Goal: Transaction & Acquisition: Subscribe to service/newsletter

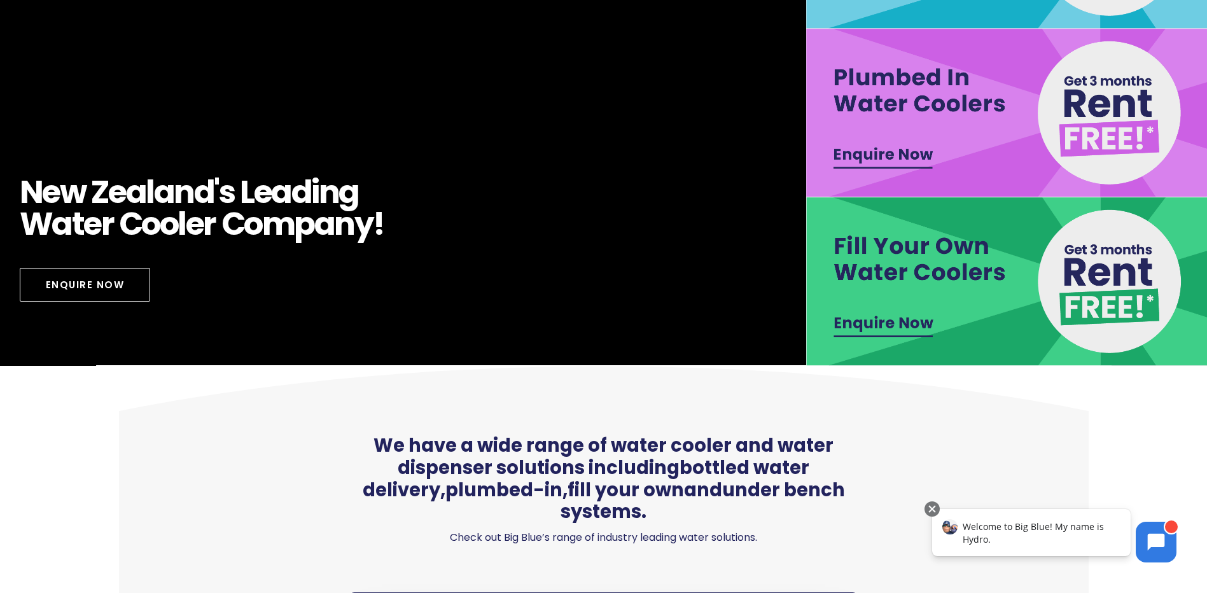
click at [891, 328] on img at bounding box center [1008, 281] width 405 height 169
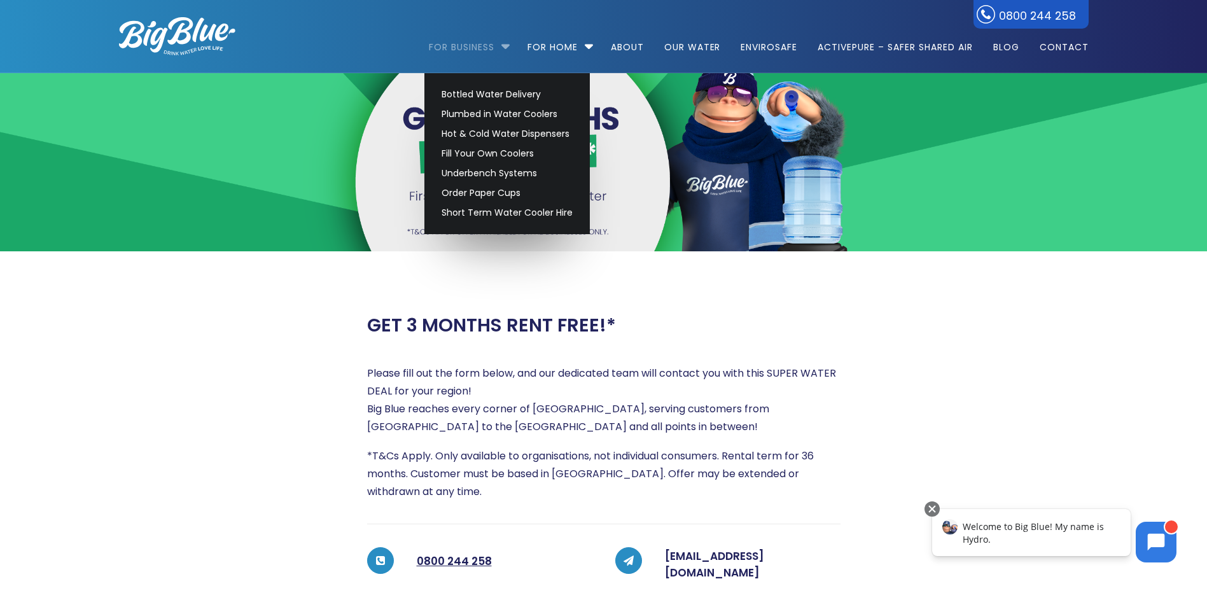
click at [489, 52] on link "For Business" at bounding box center [466, 41] width 74 height 82
click at [503, 91] on link "Bottled Water Delivery" at bounding box center [507, 95] width 143 height 20
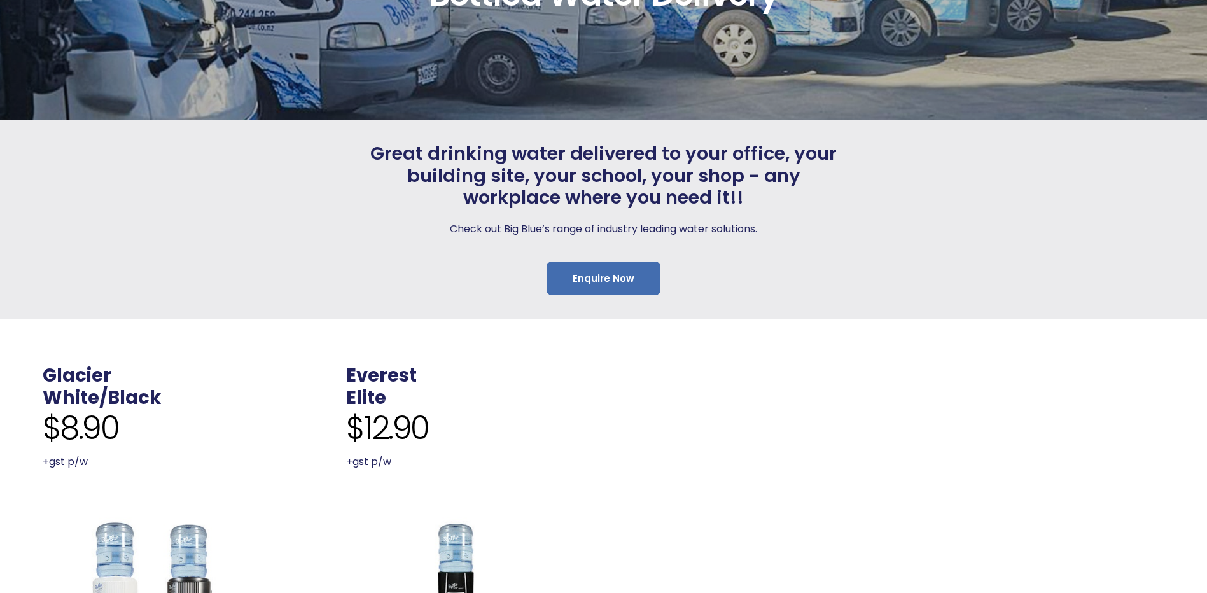
click at [613, 268] on link "Enquire Now" at bounding box center [604, 278] width 114 height 34
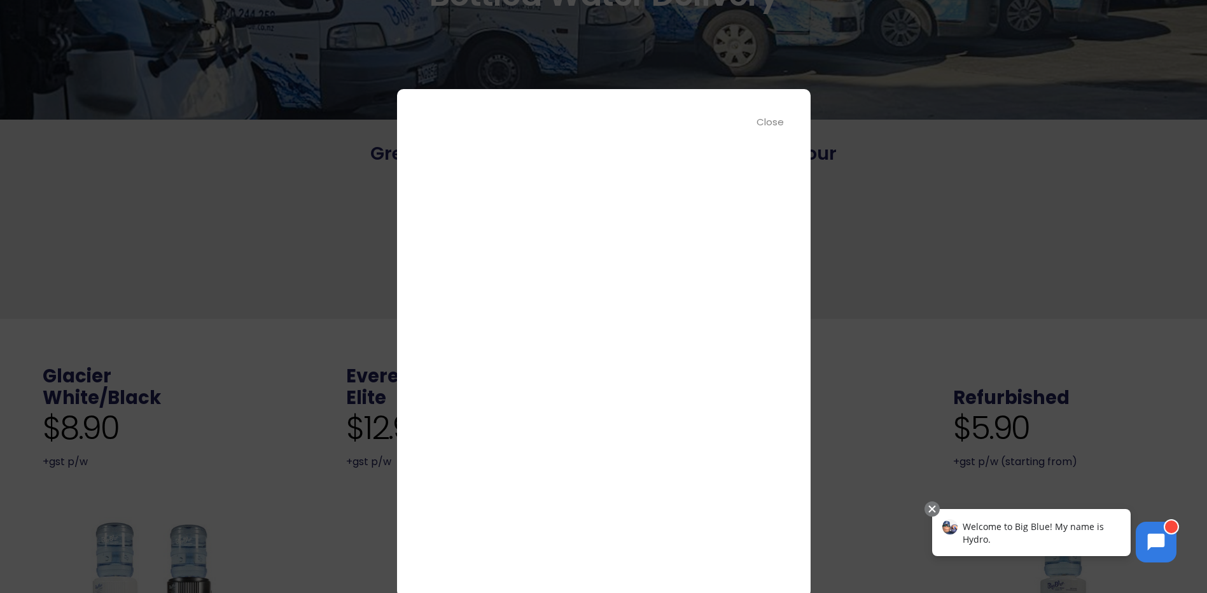
scroll to position [0, 0]
click at [777, 118] on div "Close" at bounding box center [770, 122] width 29 height 15
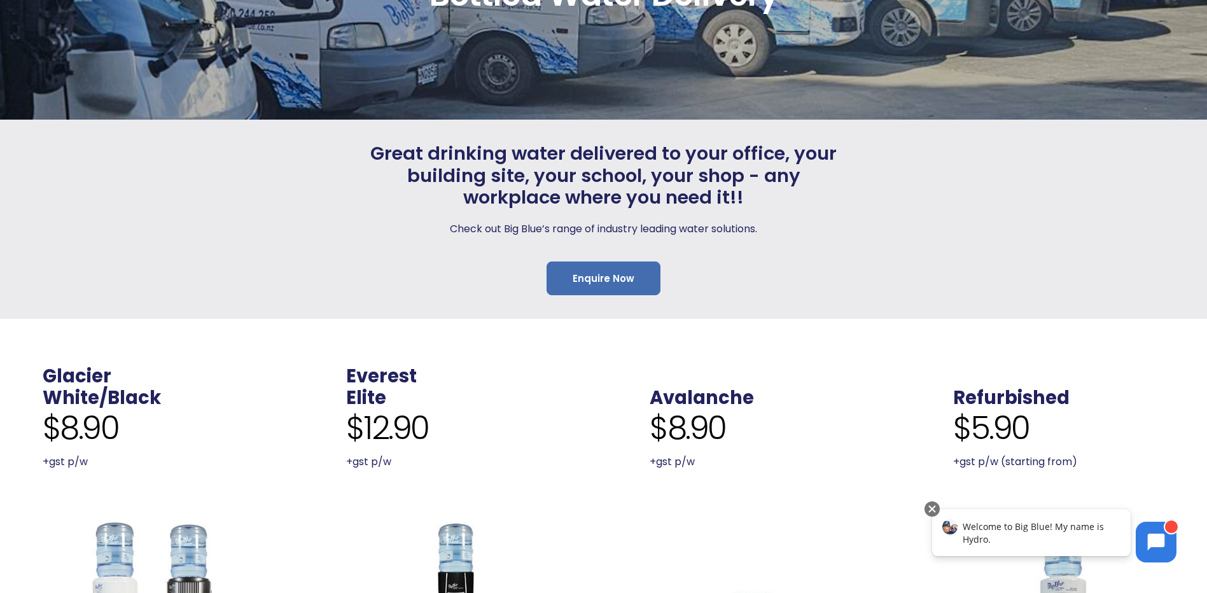
click at [630, 281] on link "Enquire Now" at bounding box center [604, 278] width 114 height 34
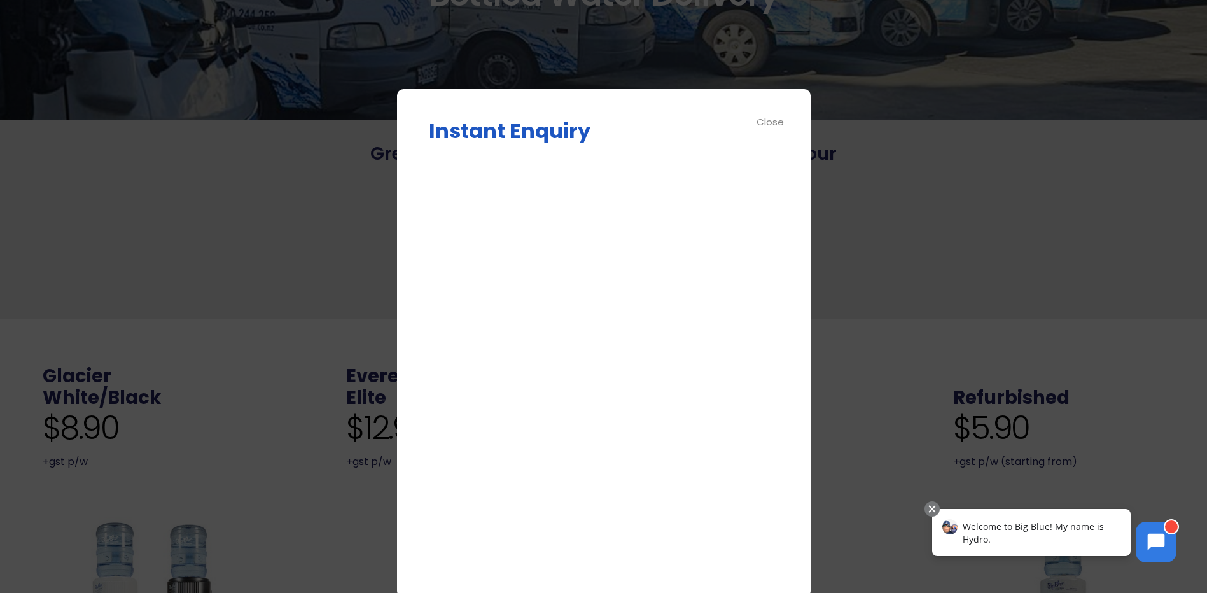
click at [909, 166] on div at bounding box center [603, 296] width 1207 height 593
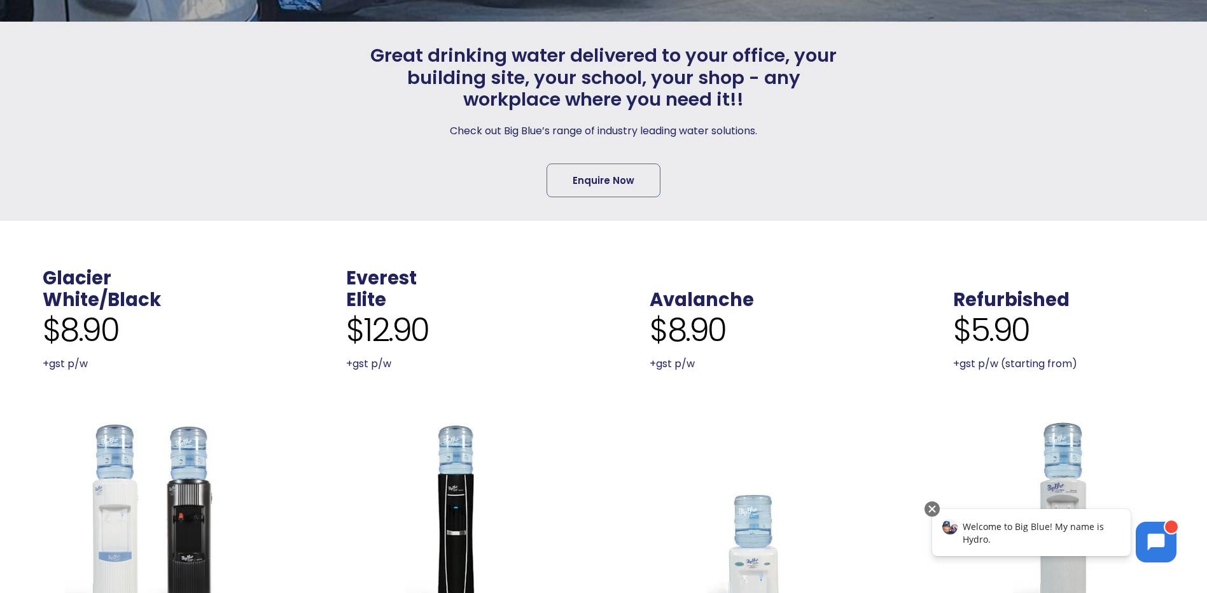
scroll to position [214, 0]
